Goal: Task Accomplishment & Management: Use online tool/utility

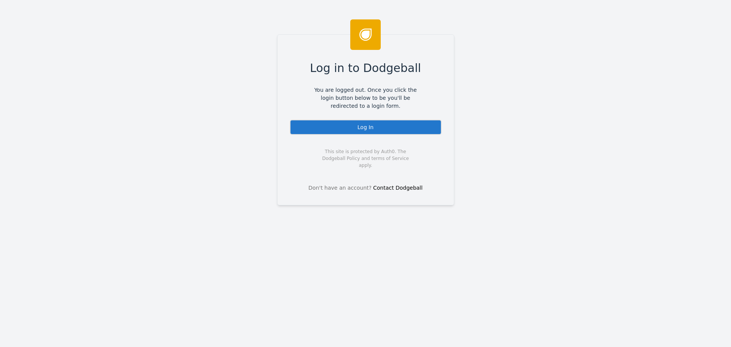
click at [356, 126] on div "Log In" at bounding box center [366, 126] width 152 height 15
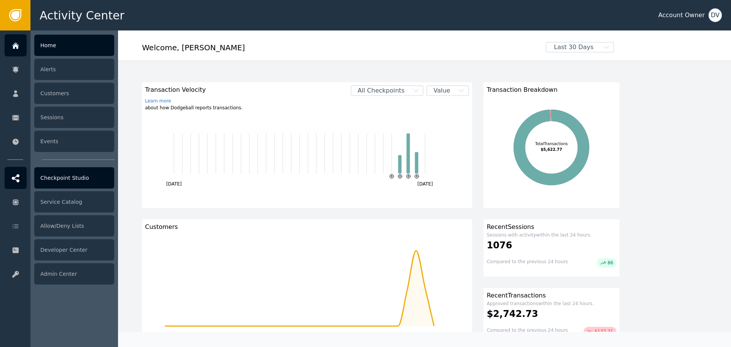
click at [64, 179] on div "Checkpoint Studio" at bounding box center [74, 177] width 80 height 21
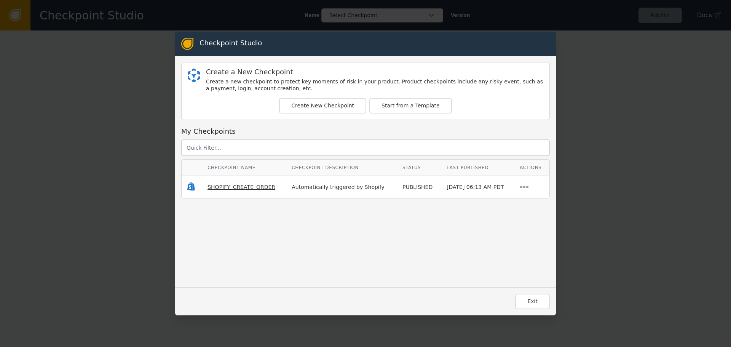
click at [225, 188] on span "SHOPIFY_CREATE_ORDER" at bounding box center [241, 187] width 68 height 6
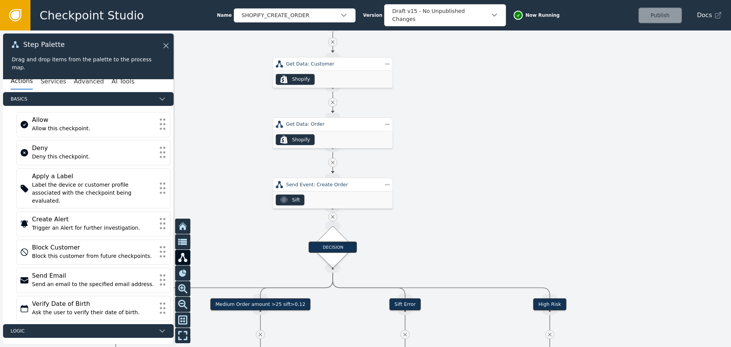
drag, startPoint x: 449, startPoint y: 201, endPoint x: 486, endPoint y: 52, distance: 153.2
click at [486, 54] on div at bounding box center [365, 188] width 731 height 316
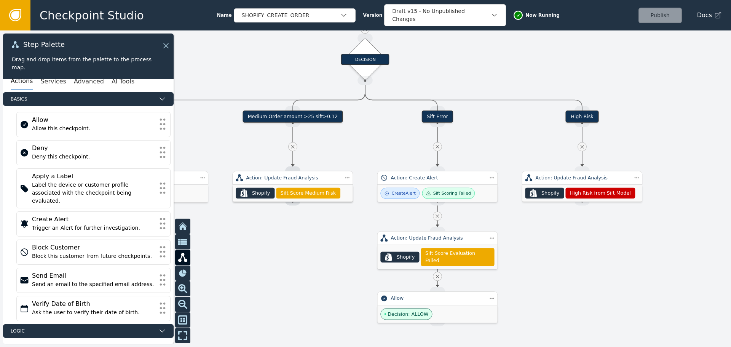
drag, startPoint x: 493, startPoint y: 148, endPoint x: 512, endPoint y: 51, distance: 98.9
click at [512, 51] on div at bounding box center [365, 188] width 731 height 316
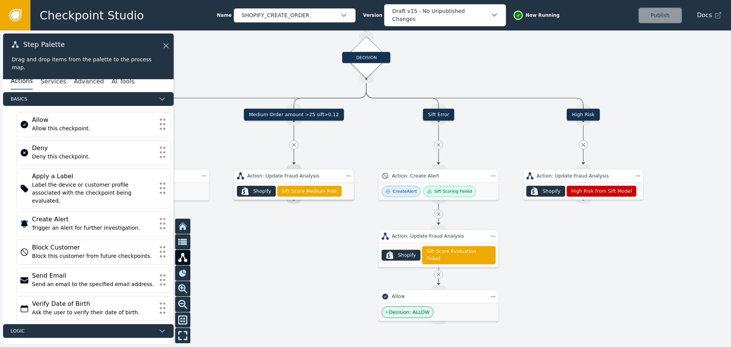
click at [282, 117] on div "Medium Order amount >25 sift>0.12" at bounding box center [294, 114] width 100 height 12
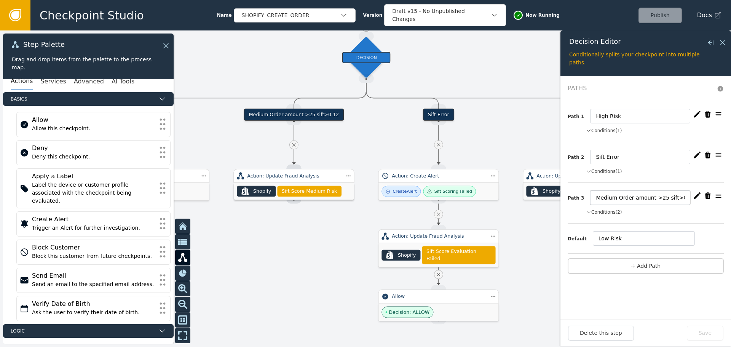
click at [653, 198] on input "Medium Order amount >25 sift>0.12" at bounding box center [640, 197] width 100 height 14
type input "Medium Order amount >15 sift>0.12"
click at [696, 193] on icon "button" at bounding box center [697, 196] width 8 height 8
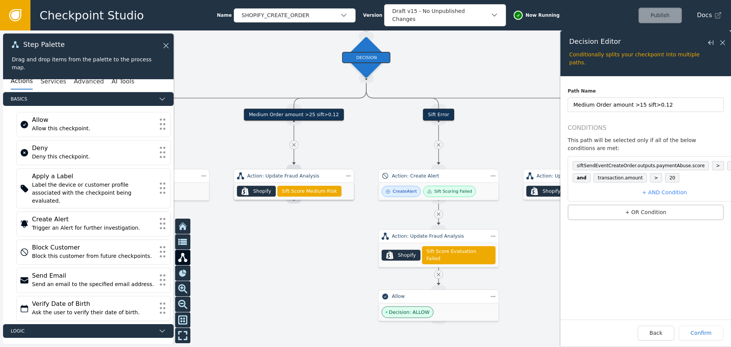
click at [727, 161] on span "0.12" at bounding box center [736, 165] width 19 height 9
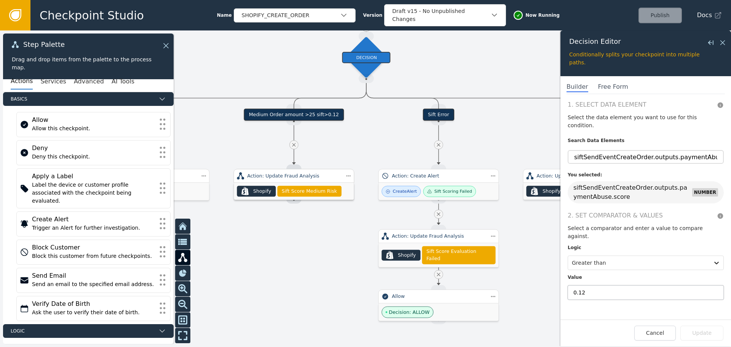
drag, startPoint x: 591, startPoint y: 275, endPoint x: 581, endPoint y: 278, distance: 9.9
click at [581, 285] on input "0.12" at bounding box center [645, 292] width 156 height 14
drag, startPoint x: 591, startPoint y: 277, endPoint x: 581, endPoint y: 277, distance: 10.3
click at [581, 285] on input "0.15" at bounding box center [645, 292] width 156 height 14
type input "0.12"
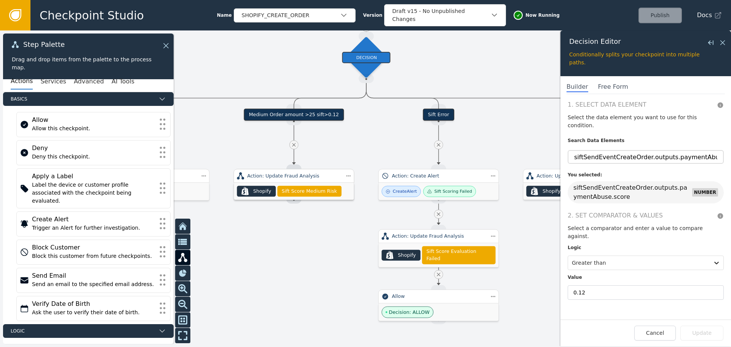
click at [667, 316] on div "1. Select Data Element Select the data element you want to use for this conditi…" at bounding box center [645, 209] width 170 height 219
click at [712, 334] on div "Cancel Update" at bounding box center [645, 332] width 155 height 15
click at [672, 338] on button "Cancel" at bounding box center [654, 332] width 41 height 15
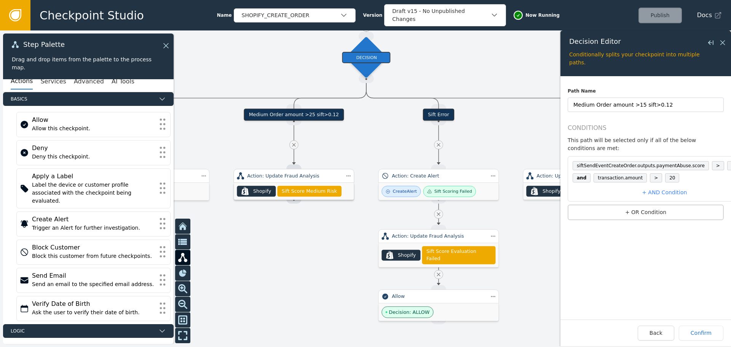
click at [666, 173] on span "20" at bounding box center [672, 177] width 14 height 9
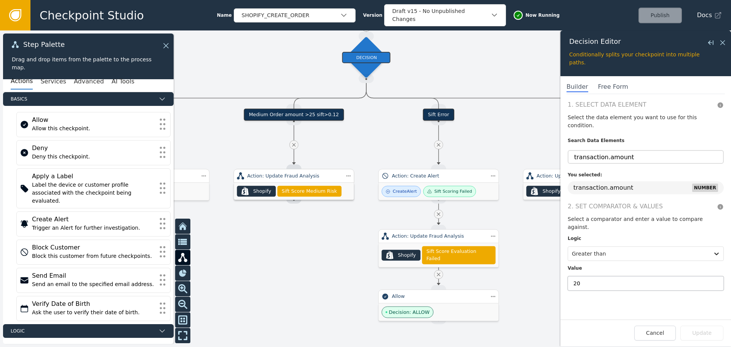
drag, startPoint x: 589, startPoint y: 268, endPoint x: 567, endPoint y: 268, distance: 22.5
click at [567, 268] on div "1. Select Data Element Select the data element you want to use for this conditi…" at bounding box center [645, 209] width 170 height 219
type input "15"
click at [711, 333] on button "Update" at bounding box center [701, 332] width 43 height 15
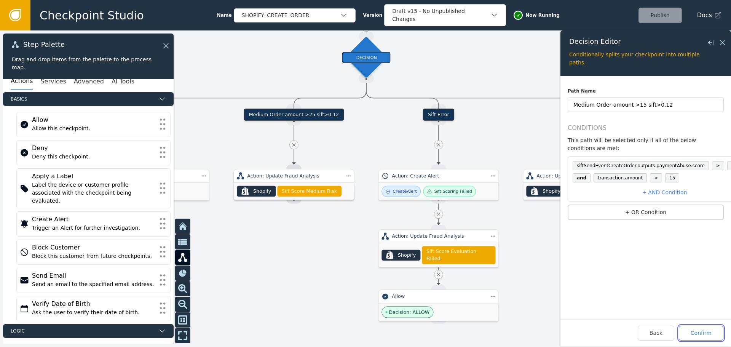
click at [706, 339] on button "Confirm" at bounding box center [700, 332] width 45 height 15
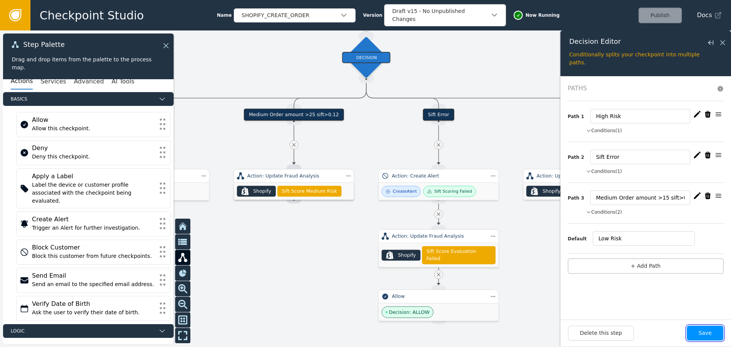
click at [707, 337] on button "Save" at bounding box center [704, 332] width 37 height 15
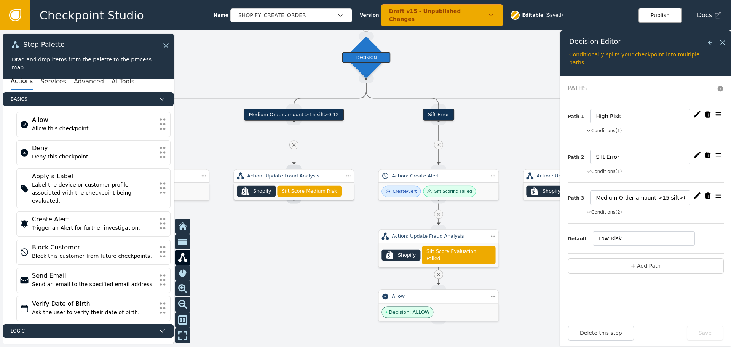
click at [664, 13] on button "Publish" at bounding box center [659, 16] width 43 height 16
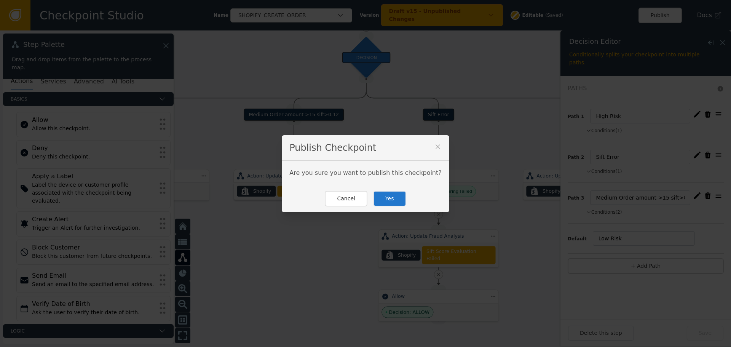
click at [391, 195] on button "Yes" at bounding box center [389, 199] width 33 height 16
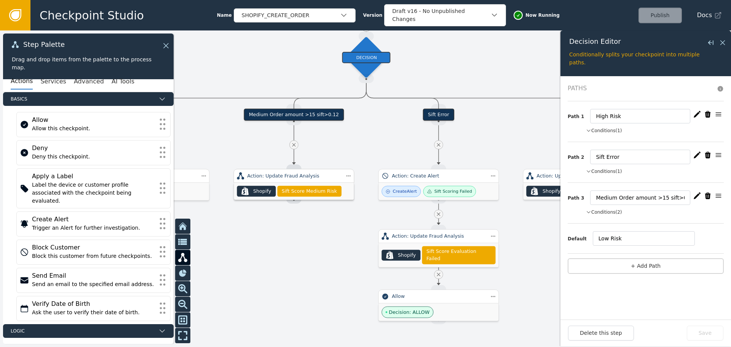
click at [697, 196] on icon "button" at bounding box center [697, 196] width 8 height 8
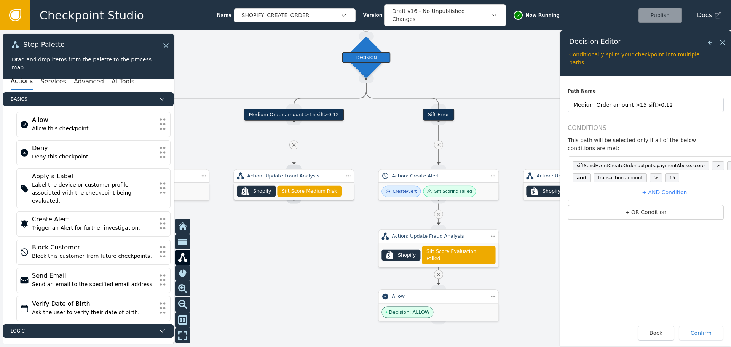
click at [391, 137] on div at bounding box center [365, 188] width 731 height 316
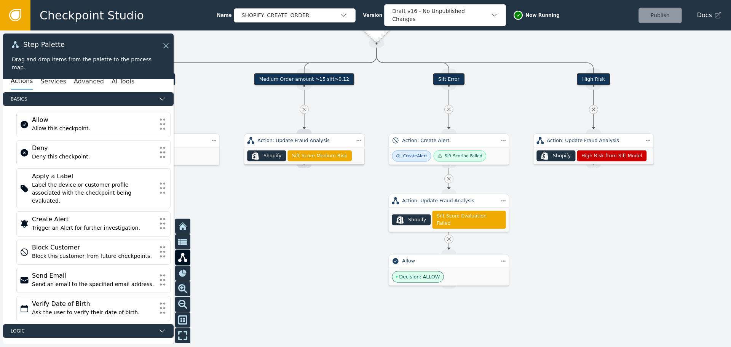
drag, startPoint x: 391, startPoint y: 137, endPoint x: 401, endPoint y: 102, distance: 36.8
click at [401, 102] on div at bounding box center [365, 188] width 731 height 316
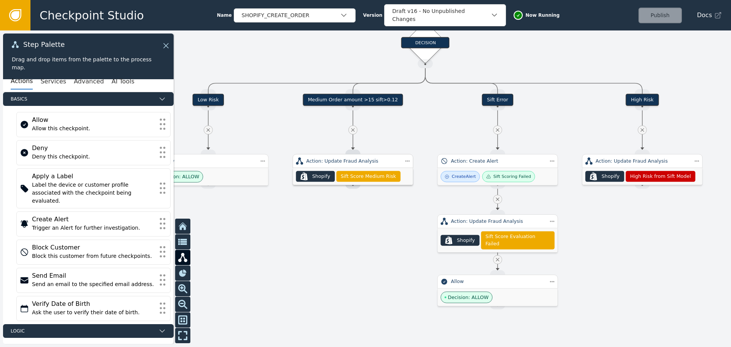
drag, startPoint x: 241, startPoint y: 72, endPoint x: 329, endPoint y: 106, distance: 94.0
click at [329, 106] on div at bounding box center [365, 188] width 731 height 316
